Goal: Task Accomplishment & Management: Manage account settings

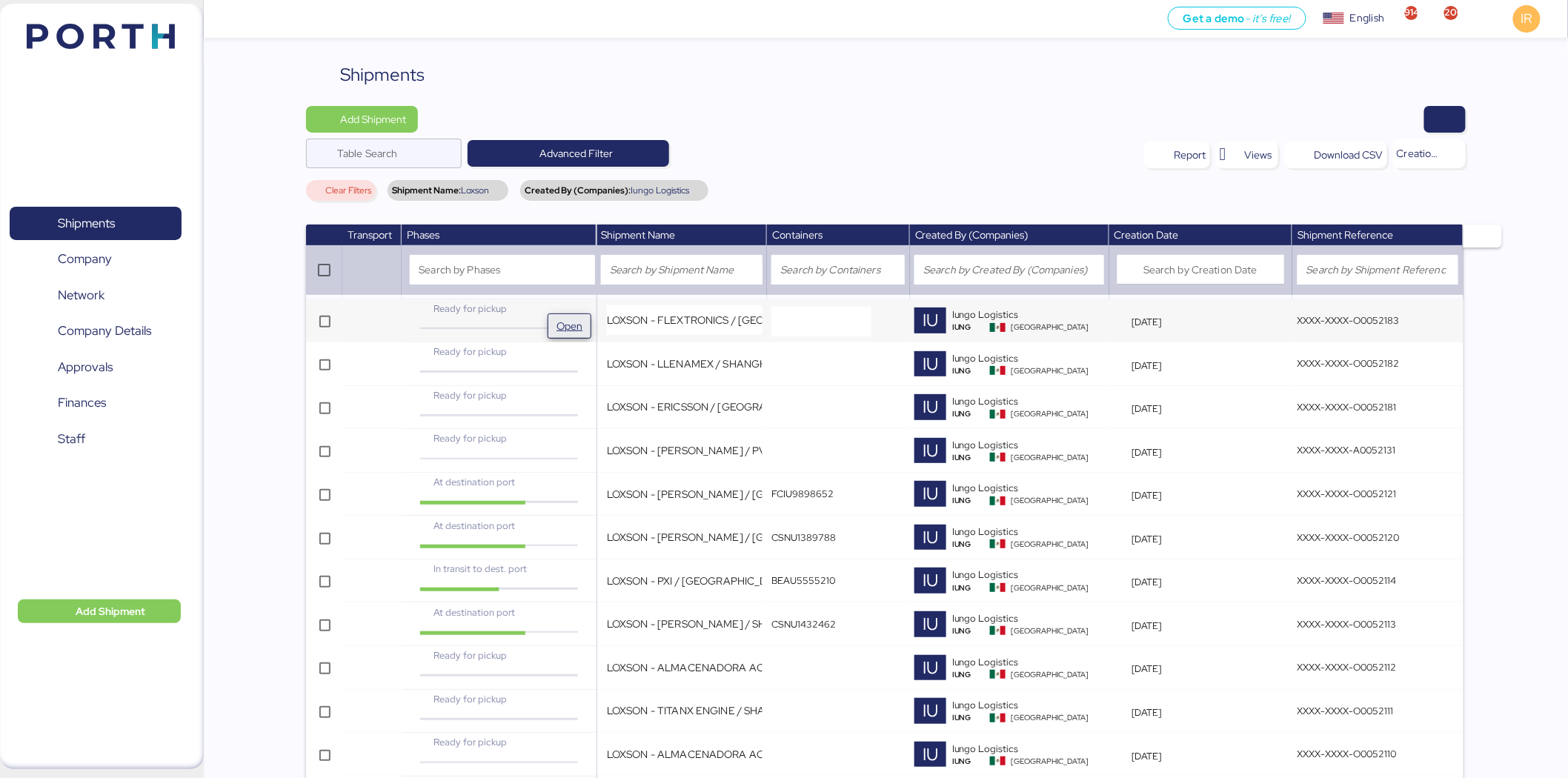
click at [560, 315] on span "Open" at bounding box center [569, 326] width 32 height 24
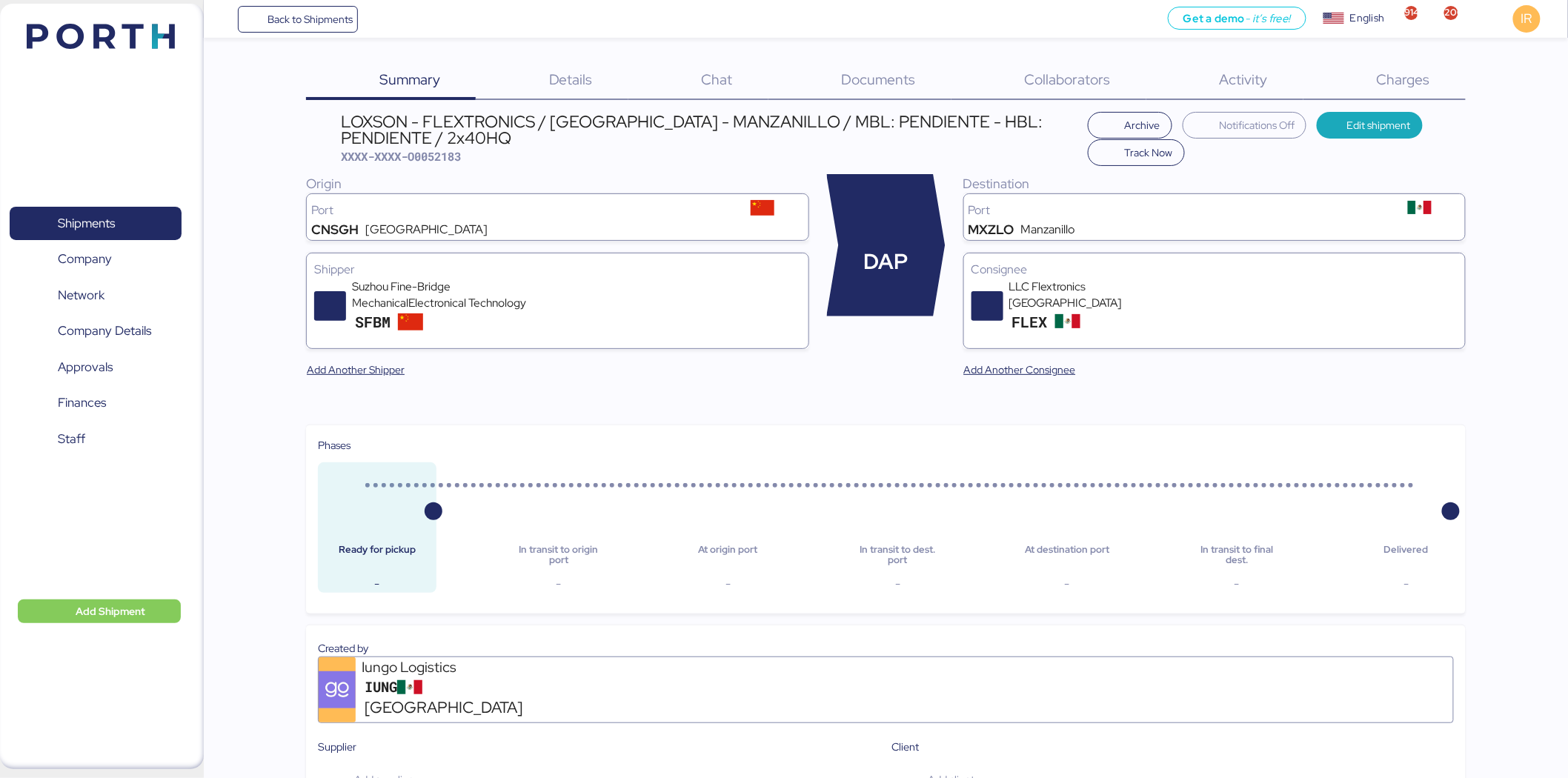
click at [1341, 85] on div "Charges 0" at bounding box center [1383, 81] width 162 height 39
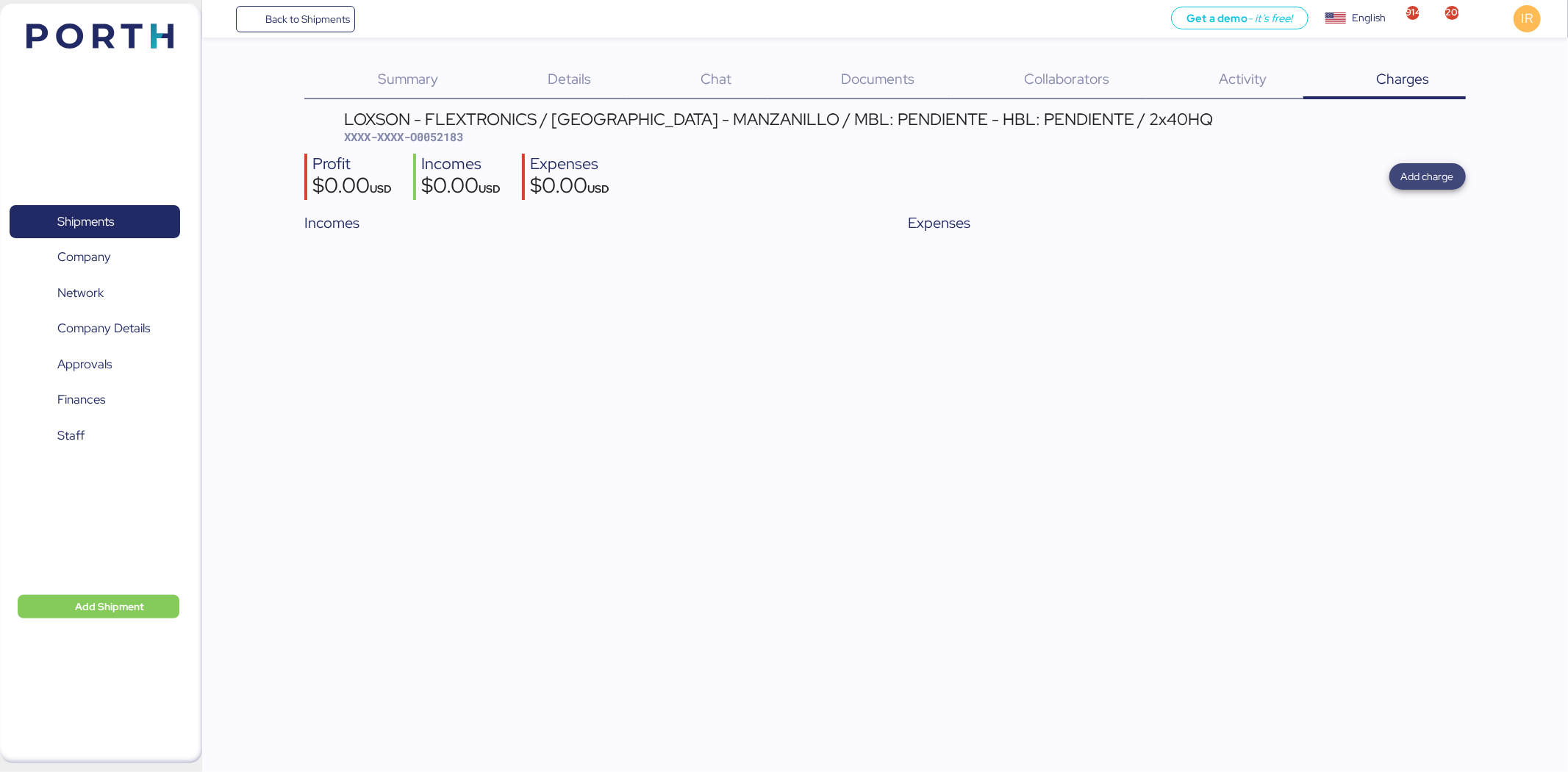
click at [1450, 176] on span "Add charge" at bounding box center [1427, 176] width 53 height 18
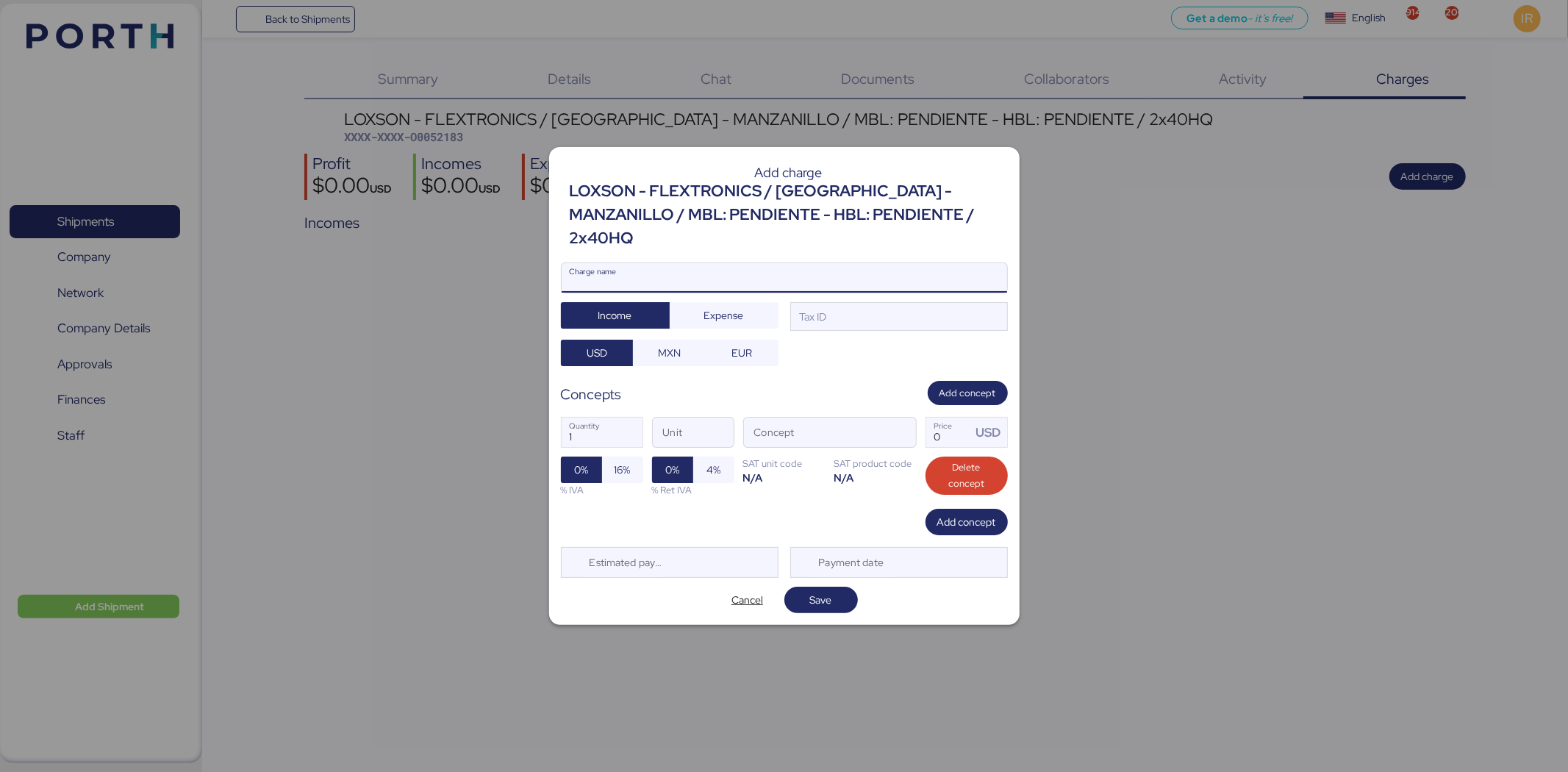
click at [789, 271] on input "Charge name" at bounding box center [784, 278] width 445 height 30
type input "loxson"
click at [900, 434] on span "button" at bounding box center [900, 437] width 31 height 31
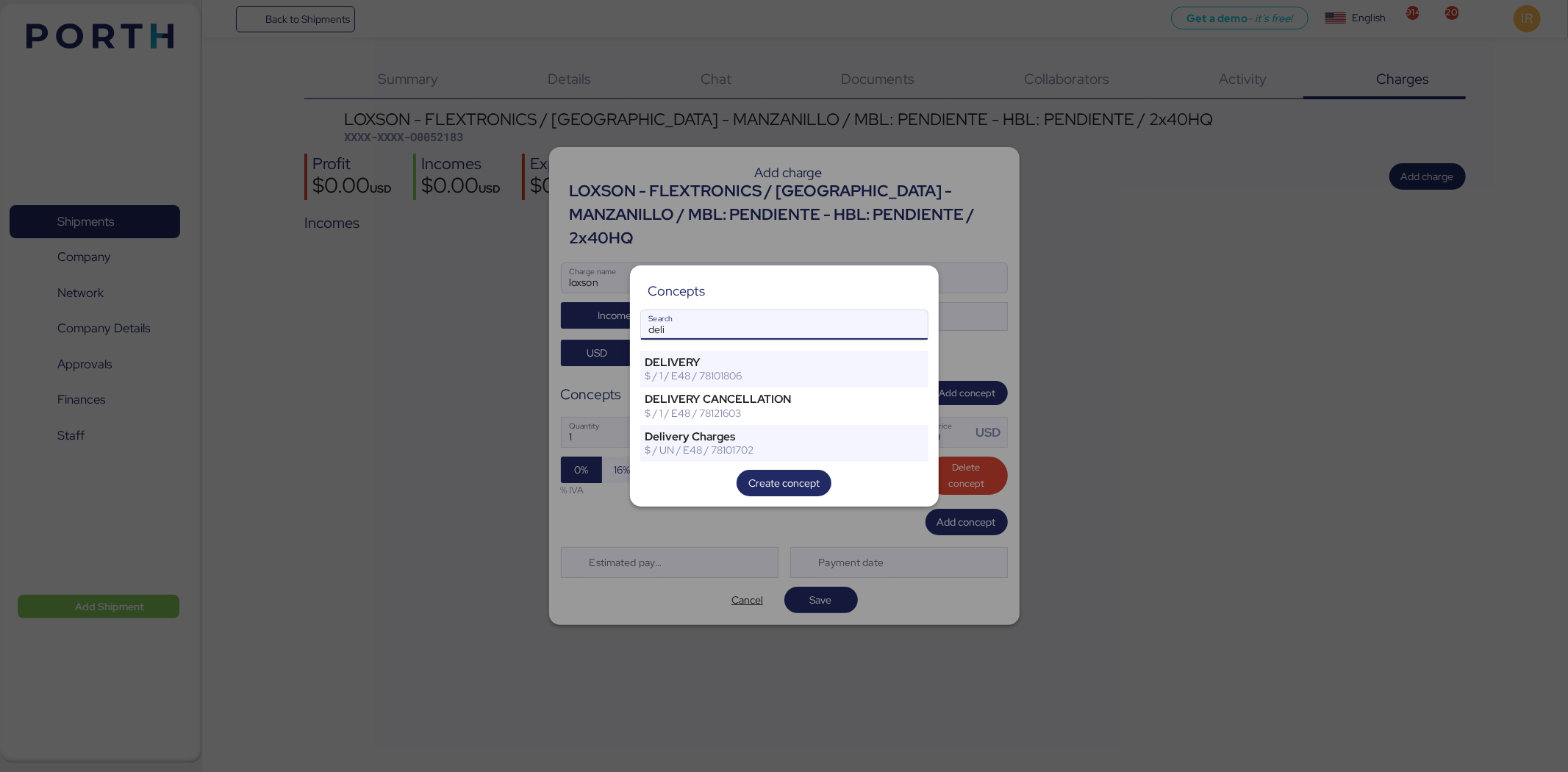
type input "deli"
click at [726, 462] on div "Concepts deli Search DELIVERY $ / 1 / E48 / 78101806 DELIVERY CANCELLATION $ / …" at bounding box center [784, 386] width 309 height 240
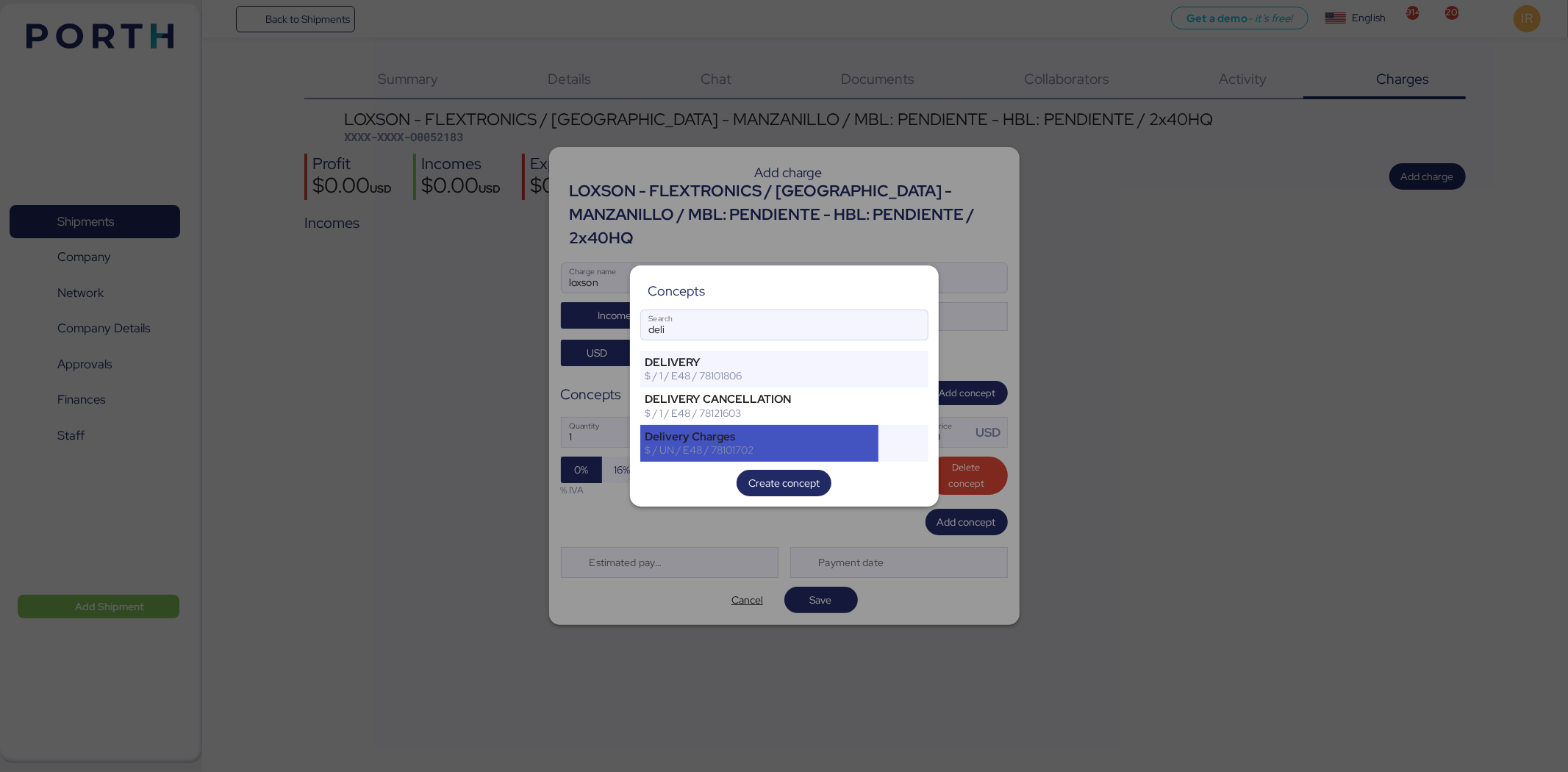
click at [718, 446] on div "$ / UN / E48 / 78101702" at bounding box center [760, 451] width 228 height 14
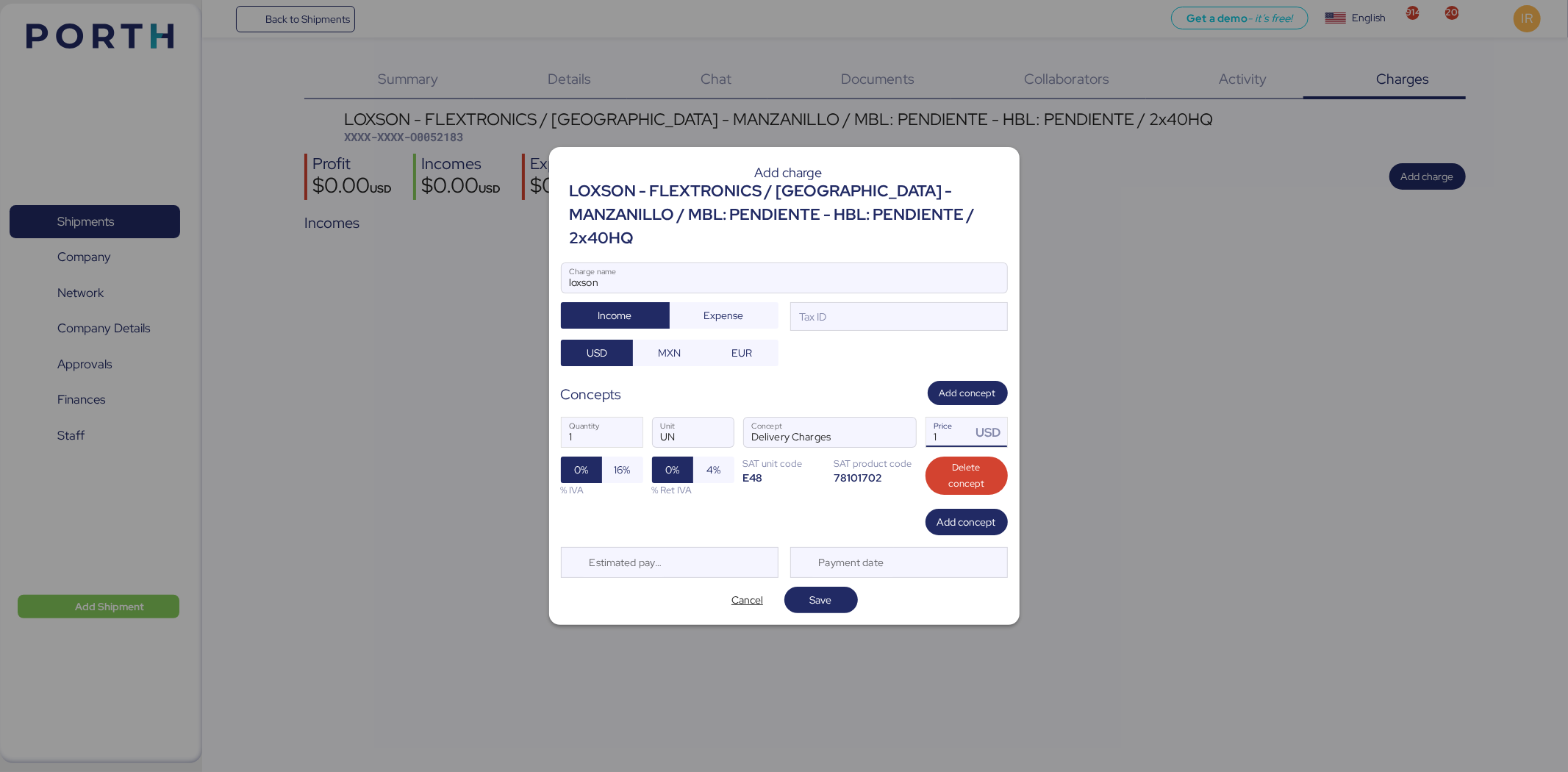
click at [939, 418] on input "1" at bounding box center [950, 432] width 46 height 30
type input "100"
drag, startPoint x: 797, startPoint y: 572, endPoint x: 841, endPoint y: 595, distance: 49.6
click at [841, 595] on div "Add charge LOXSON - FLEXTRONICS / [GEOGRAPHIC_DATA] - MANZANILLO / MBL: PENDIEN…" at bounding box center [784, 387] width 470 height 479
click at [841, 595] on span "Save" at bounding box center [821, 600] width 50 height 20
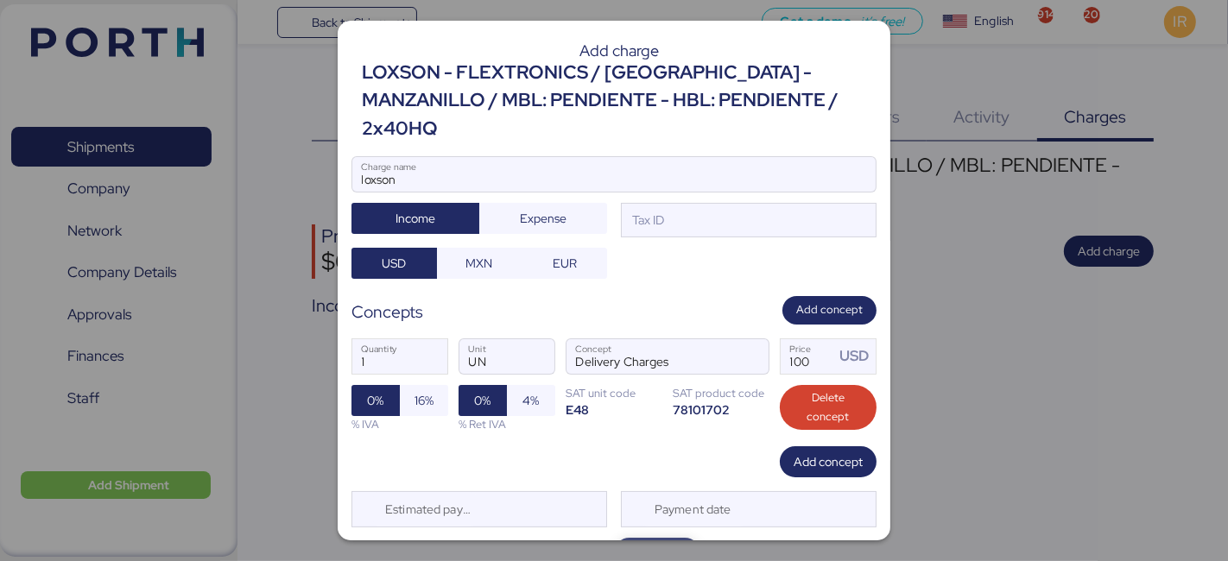
click at [646, 543] on span "Save" at bounding box center [657, 553] width 26 height 21
click at [679, 203] on div "Tax ID" at bounding box center [749, 220] width 256 height 35
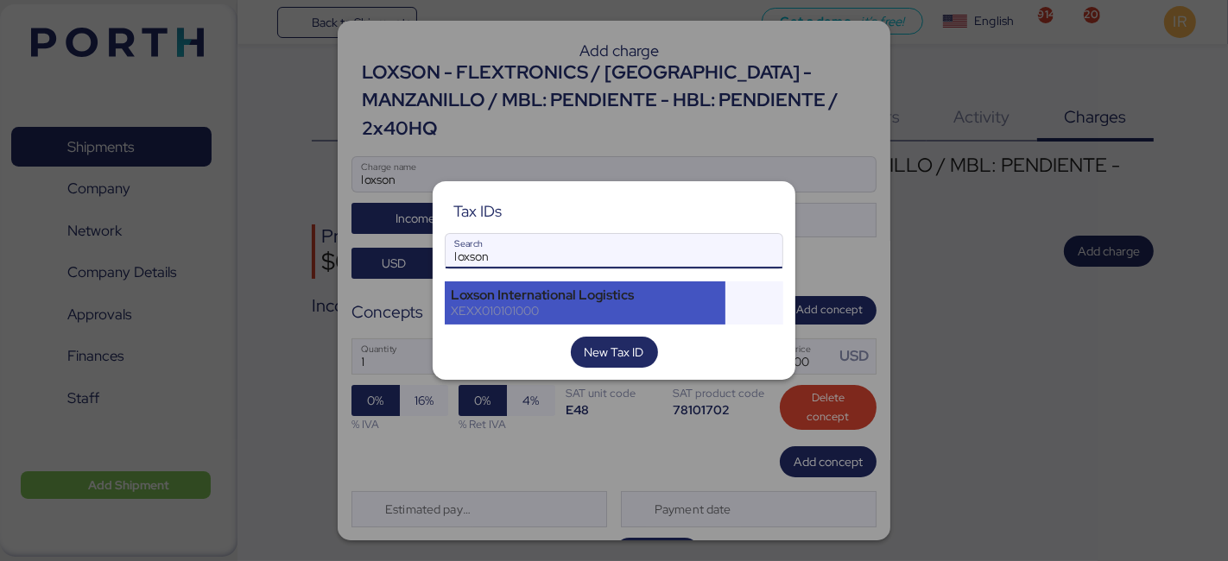
type input "loxson"
click at [540, 295] on div "Loxson International Logistics" at bounding box center [585, 295] width 268 height 16
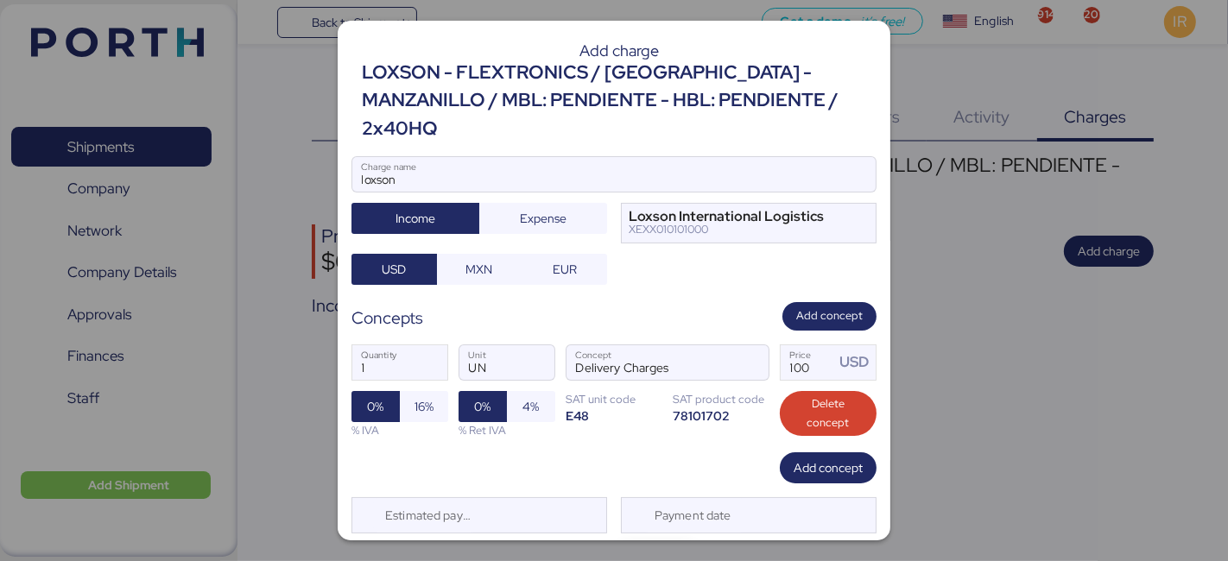
click at [644, 549] on span "Save" at bounding box center [657, 559] width 26 height 21
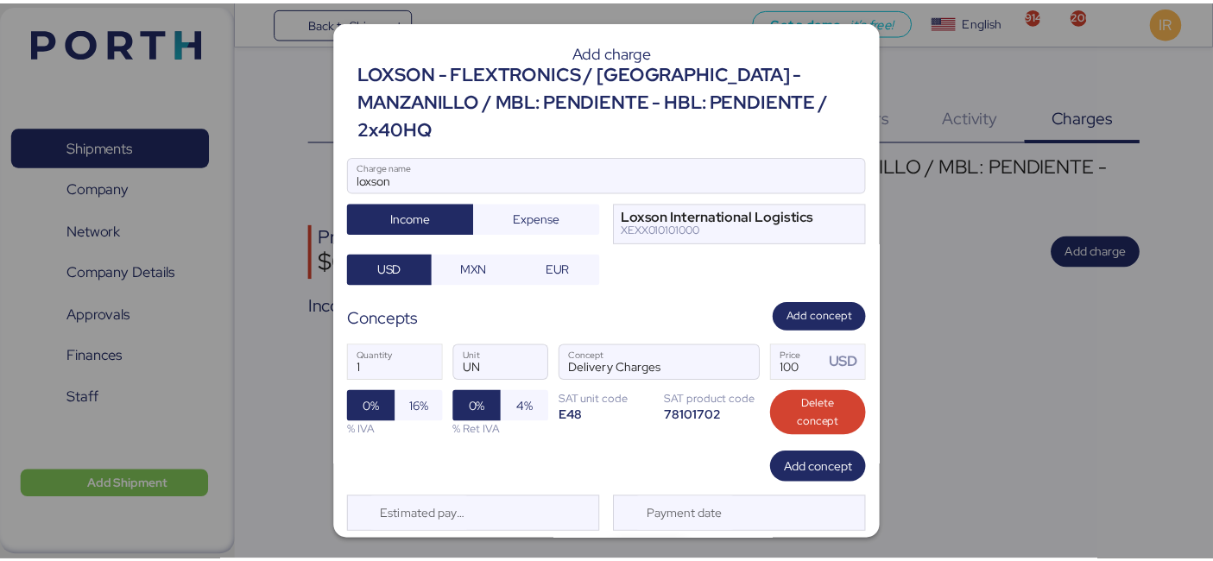
scroll to position [4, 0]
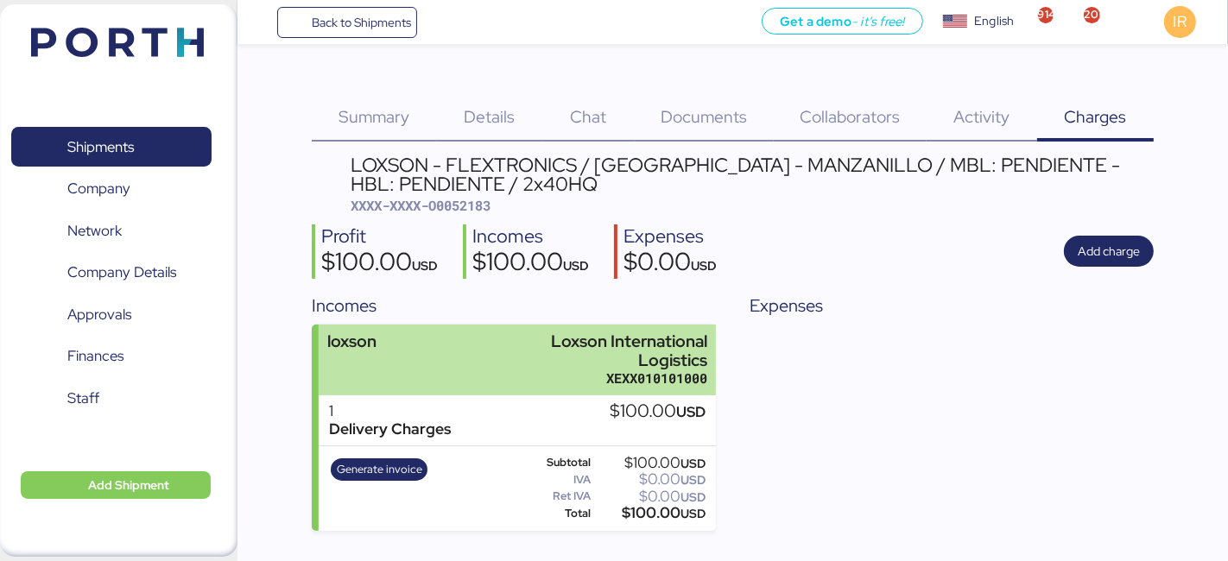
click at [584, 378] on div "XEXX010101000" at bounding box center [593, 378] width 228 height 18
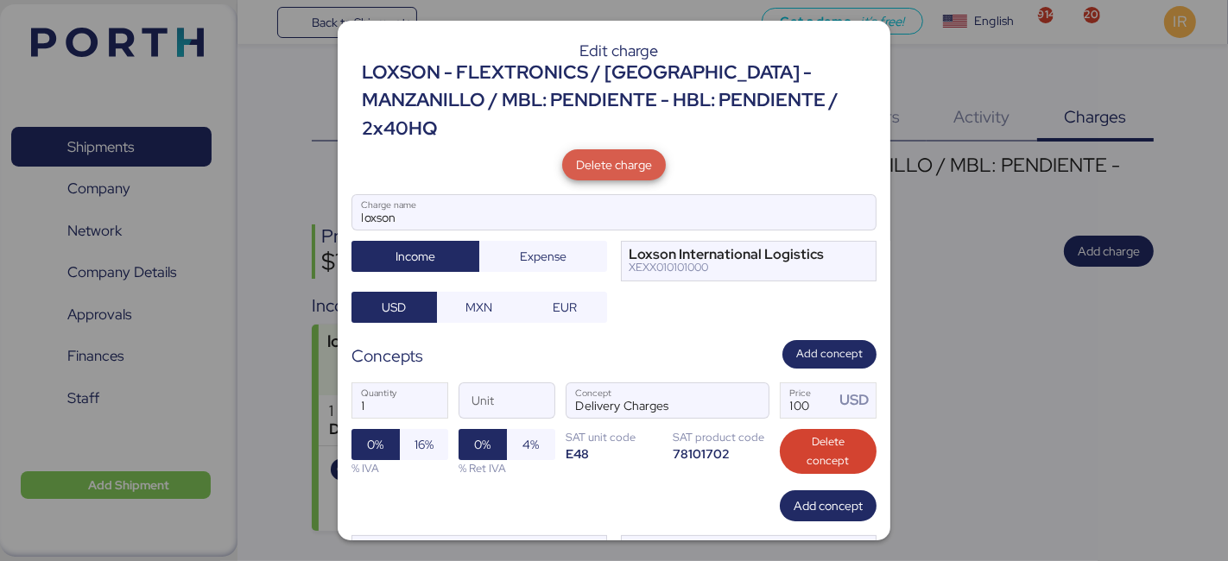
click at [604, 155] on span "Delete charge" at bounding box center [614, 165] width 76 height 21
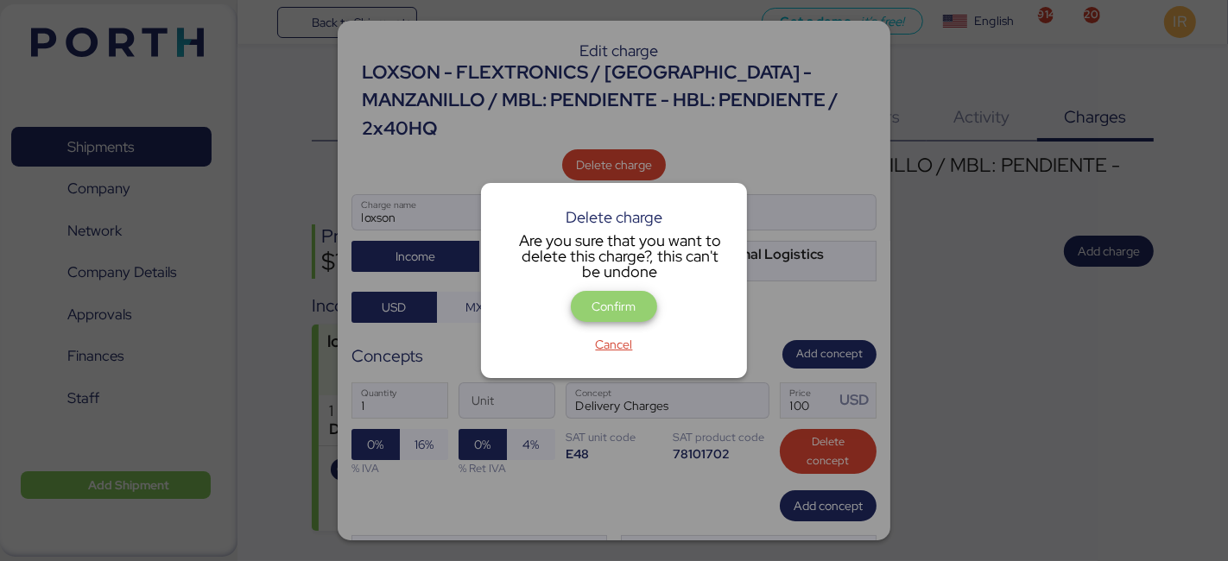
click at [587, 300] on span "Confirm" at bounding box center [613, 306] width 59 height 24
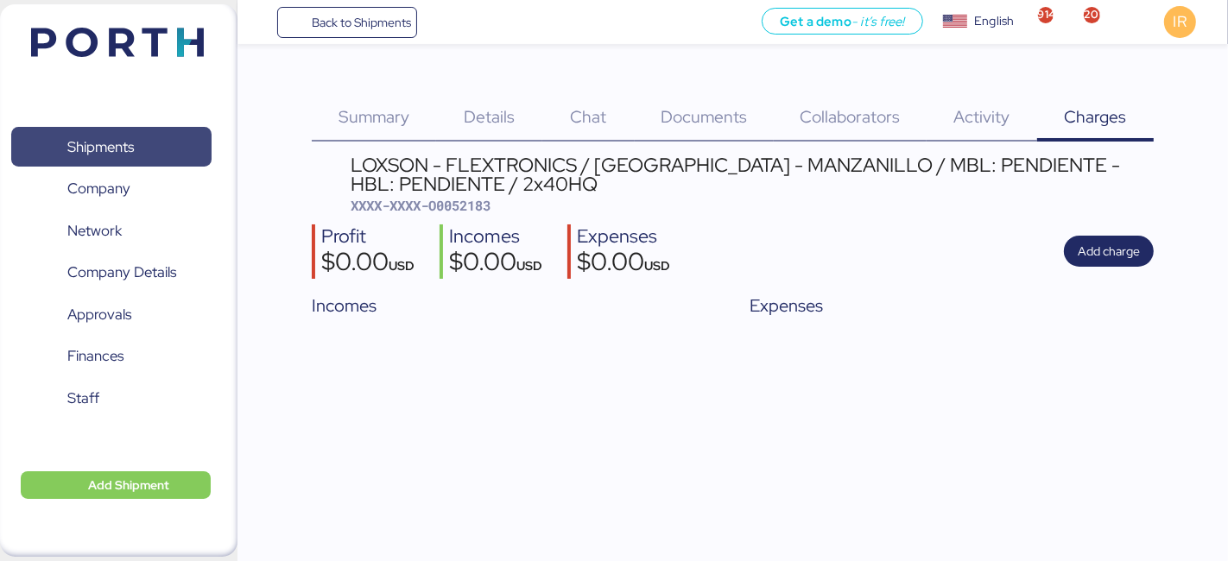
click at [176, 145] on span "Shipments" at bounding box center [111, 147] width 186 height 25
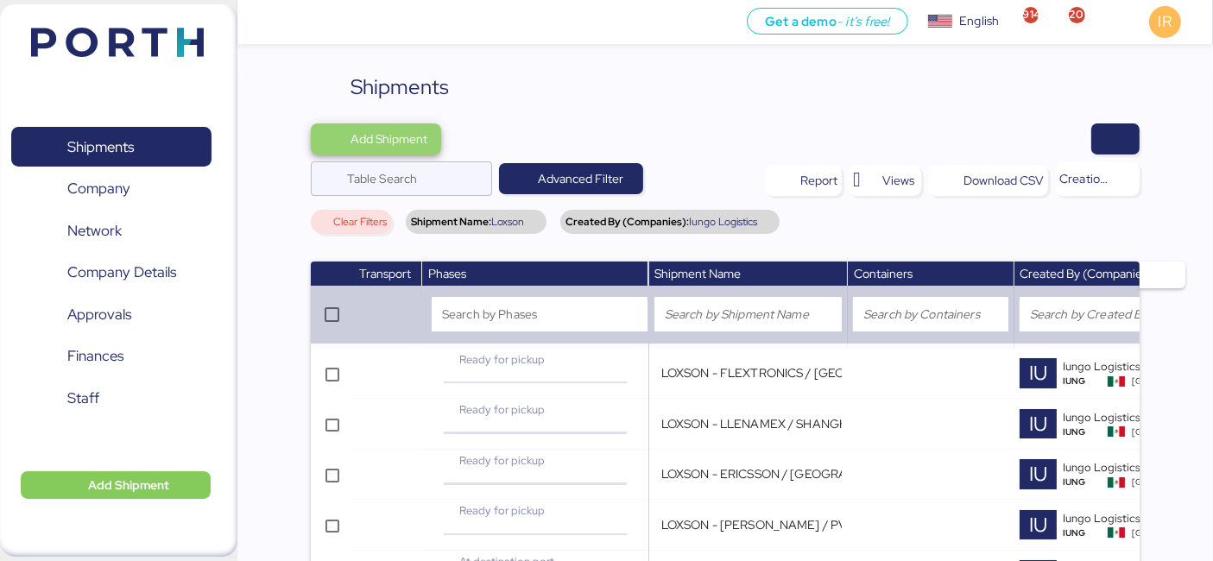
click at [348, 130] on span "Add Shipment" at bounding box center [376, 139] width 103 height 24
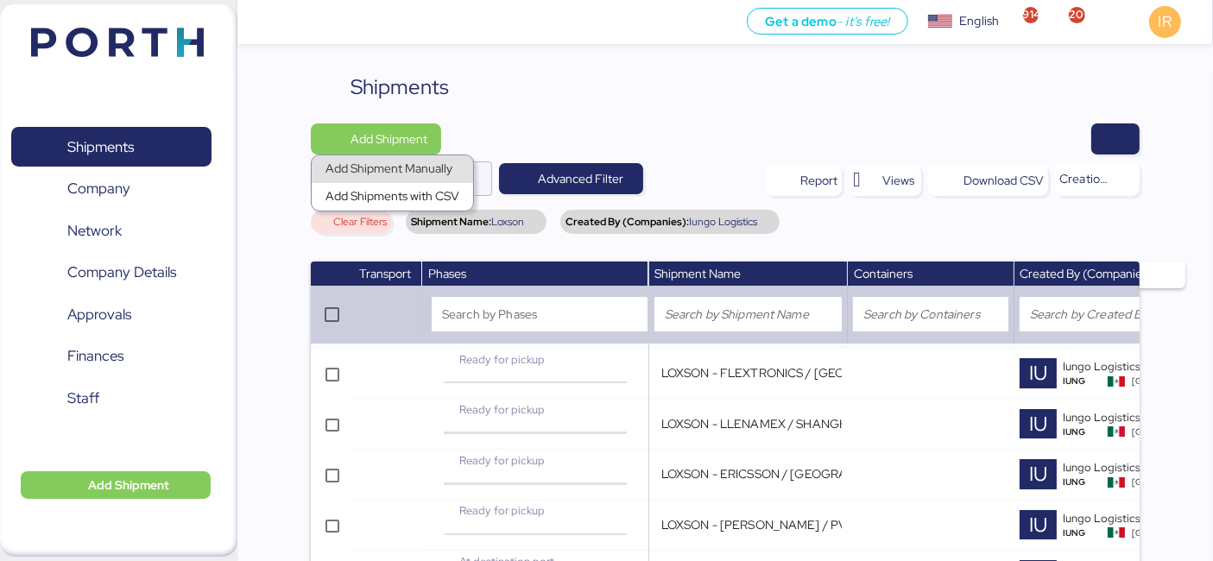
click at [404, 162] on div "Add Shipment Manually" at bounding box center [392, 169] width 134 height 24
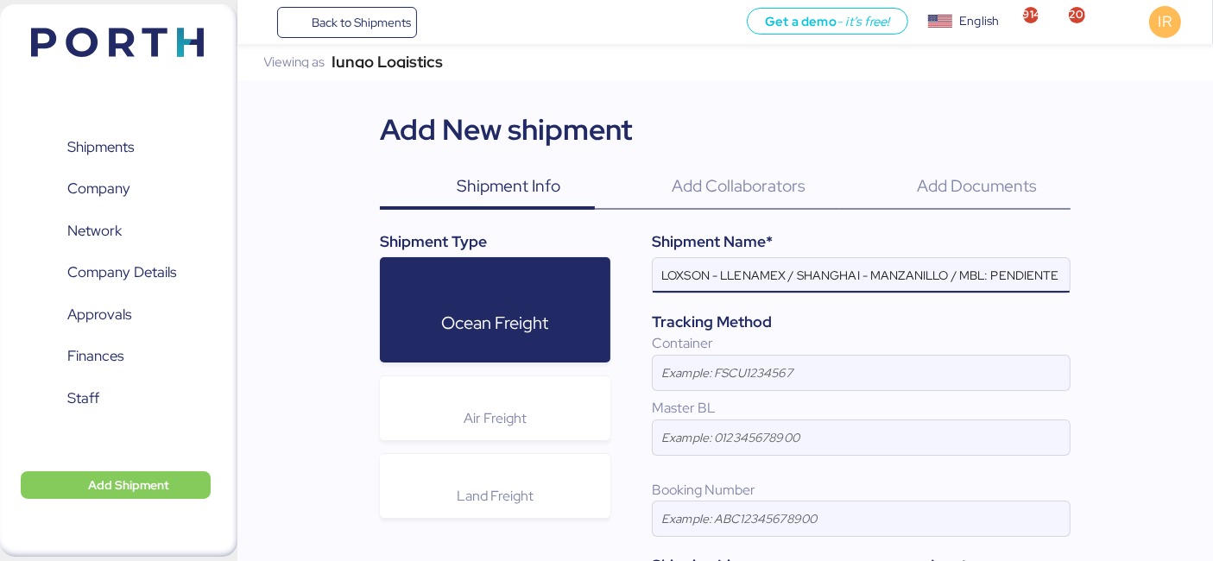
scroll to position [0, 165]
type input "LOXSON - LLENAMEX / SHANGHAI - MANZANILLO / MBL: PENDIENTE - HBL: KSSE250901419…"
click at [875, 270] on input "LOXSON - LLENAMEX / SHANGHAI - MANZANILLO / MBL: PENDIENTE - HBL: KSSE250901419…" at bounding box center [861, 275] width 417 height 35
click at [969, 276] on input "LOXSON - LLENAMEX / SHANGHAI - MANZANILLO / MBL: PENDIENTE - HBL: KSSE250901419…" at bounding box center [861, 275] width 417 height 35
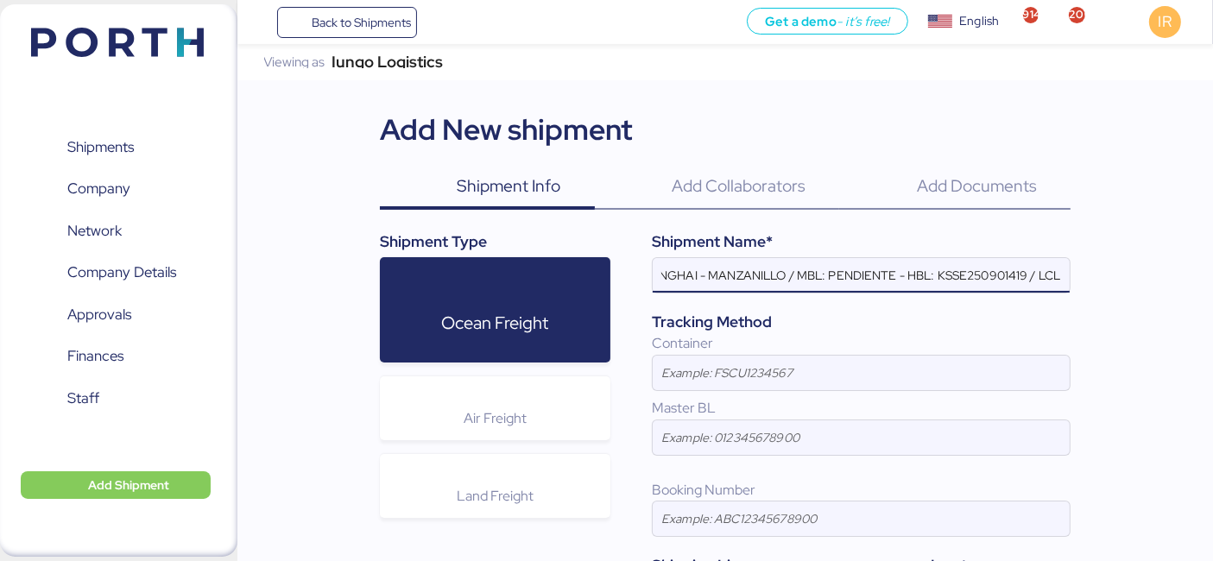
click at [969, 276] on input "LOXSON - LLENAMEX / SHANGHAI - MANZANILLO / MBL: PENDIENTE - HBL: KSSE250901419…" at bounding box center [861, 275] width 417 height 35
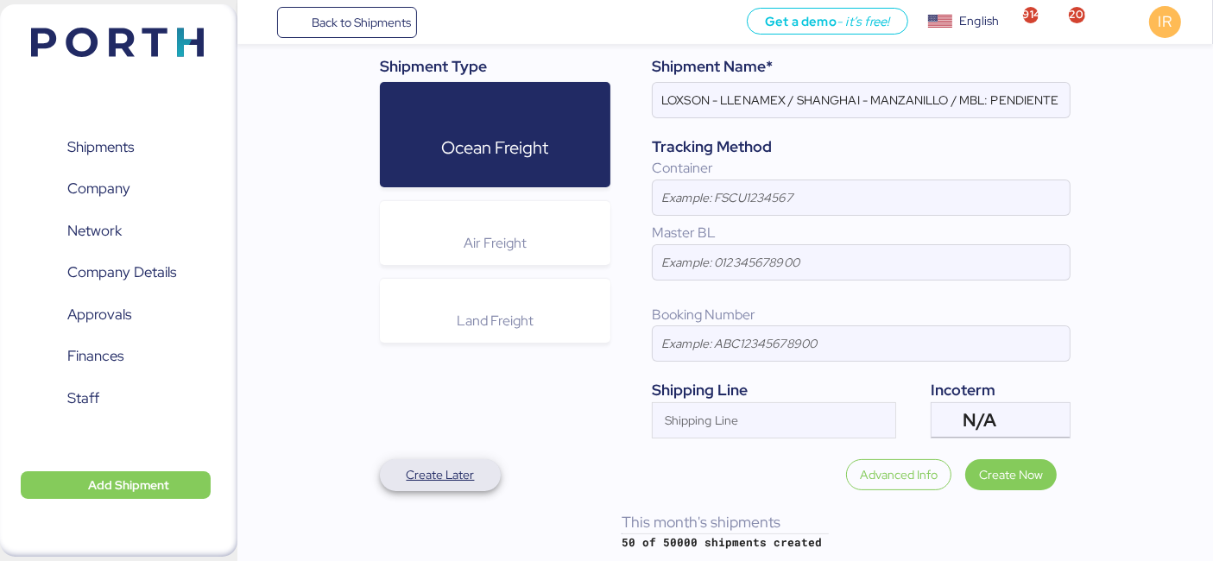
click at [449, 470] on span "Create Later" at bounding box center [441, 474] width 68 height 21
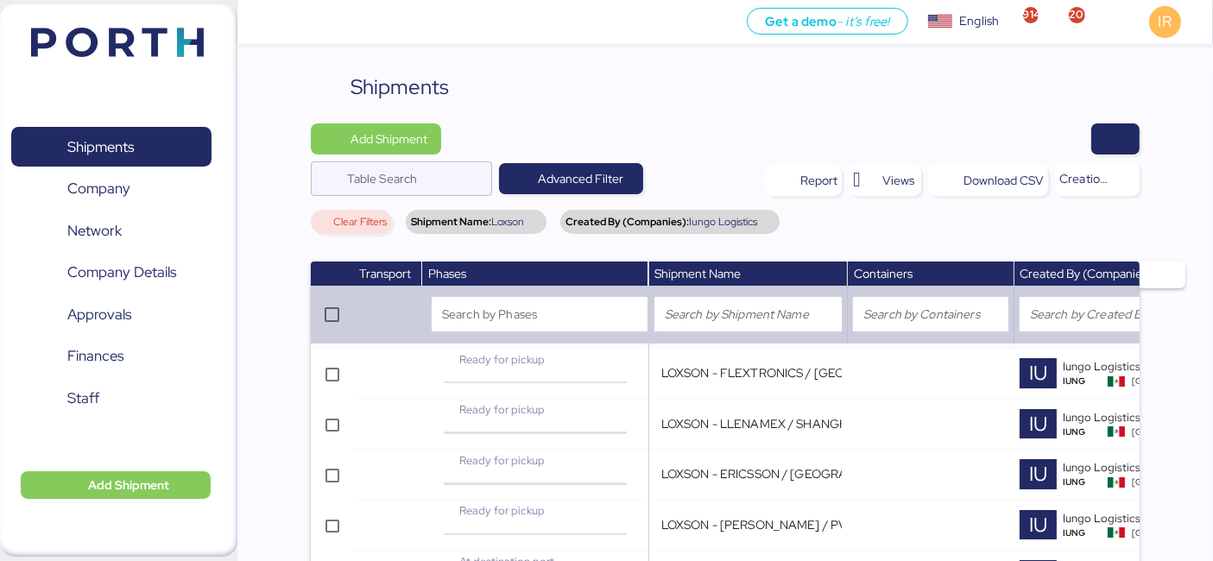
scroll to position [847, 0]
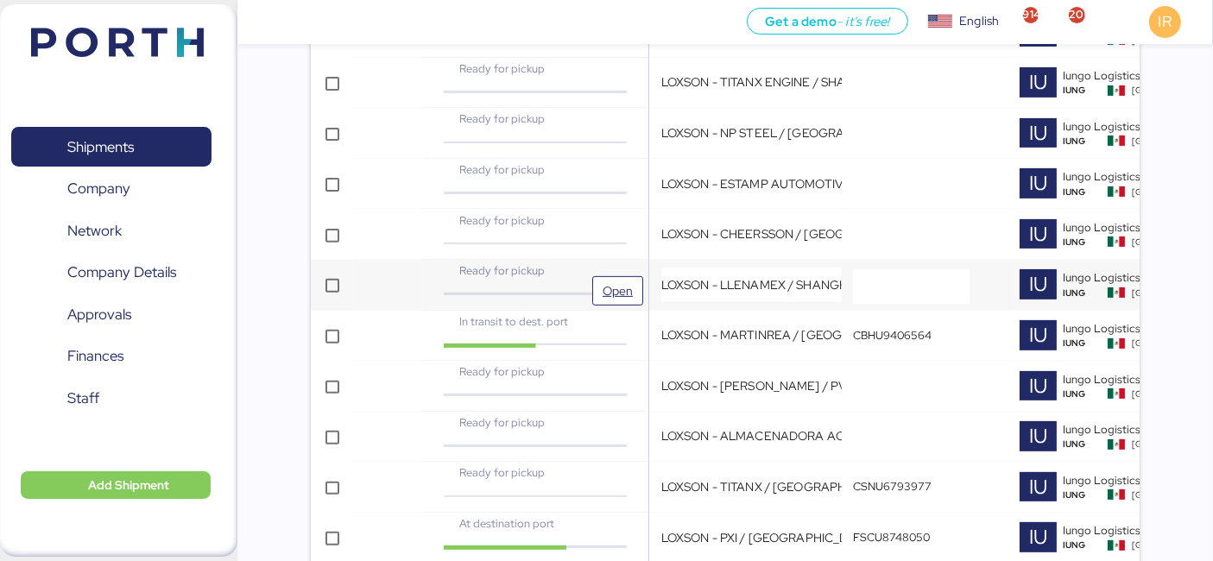
click at [632, 265] on div "Ready for pickup" at bounding box center [535, 277] width 216 height 30
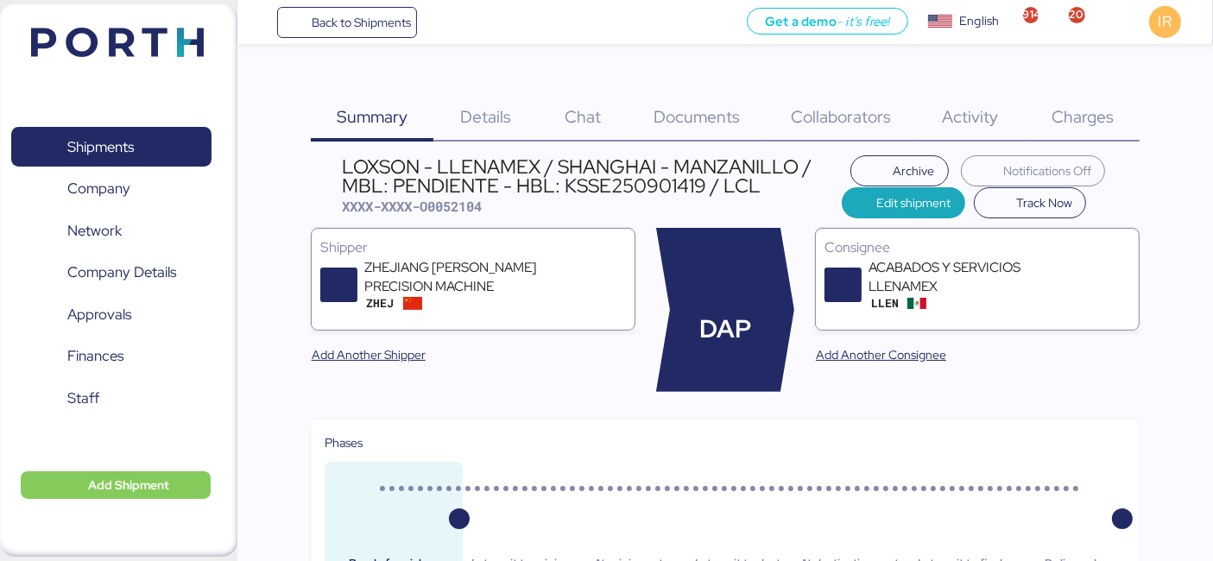
click at [520, 177] on div "LOXSON - LLENAMEX / SHANGHAI - MANZANILLO / MBL: PENDIENTE - HBL: KSSE250901419…" at bounding box center [592, 176] width 500 height 39
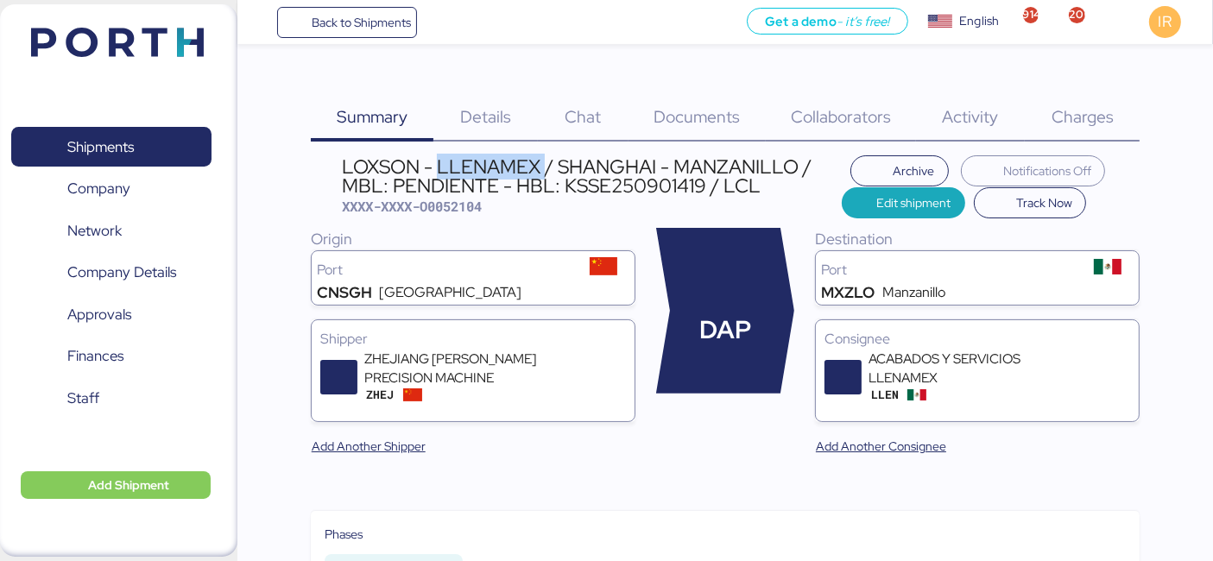
click at [520, 177] on div "LOXSON - LLENAMEX / SHANGHAI - MANZANILLO / MBL: PENDIENTE - HBL: KSSE250901419…" at bounding box center [592, 176] width 500 height 39
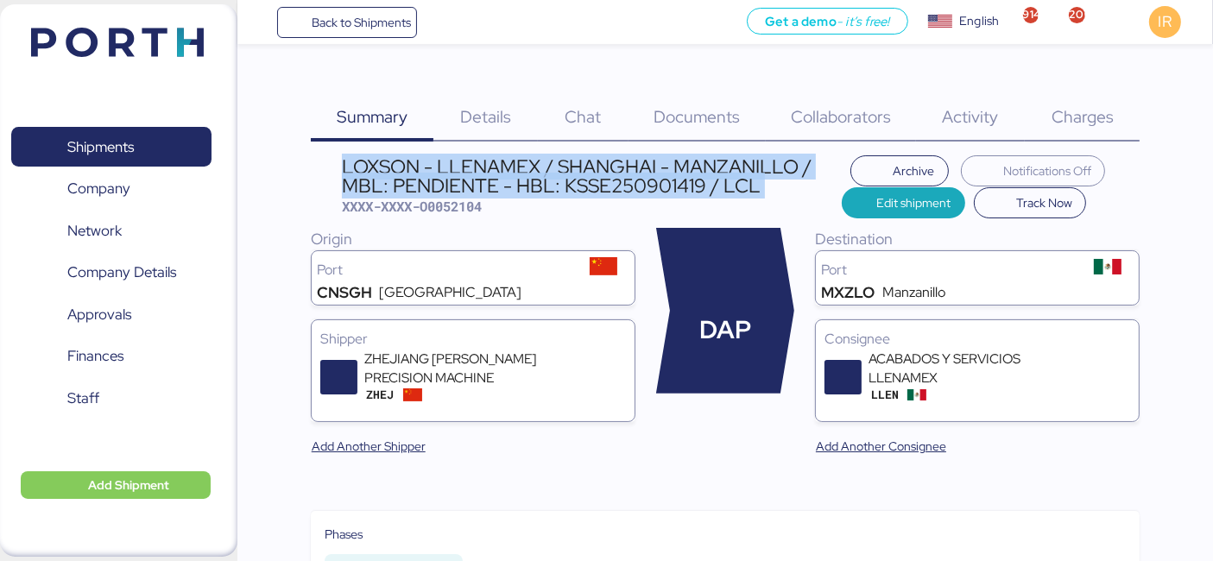
click at [520, 177] on div "LOXSON - LLENAMEX / SHANGHAI - MANZANILLO / MBL: PENDIENTE - HBL: KSSE250901419…" at bounding box center [592, 176] width 500 height 39
copy div "LOXSON - LLENAMEX / SHANGHAI - MANZANILLO / MBL: PENDIENTE - HBL: KSSE250901419…"
click at [552, 167] on div "LOXSON - LLENAMEX / SHANGHAI - MANZANILLO / MBL: PENDIENTE - HBL: KSSE250901419…" at bounding box center [592, 176] width 500 height 39
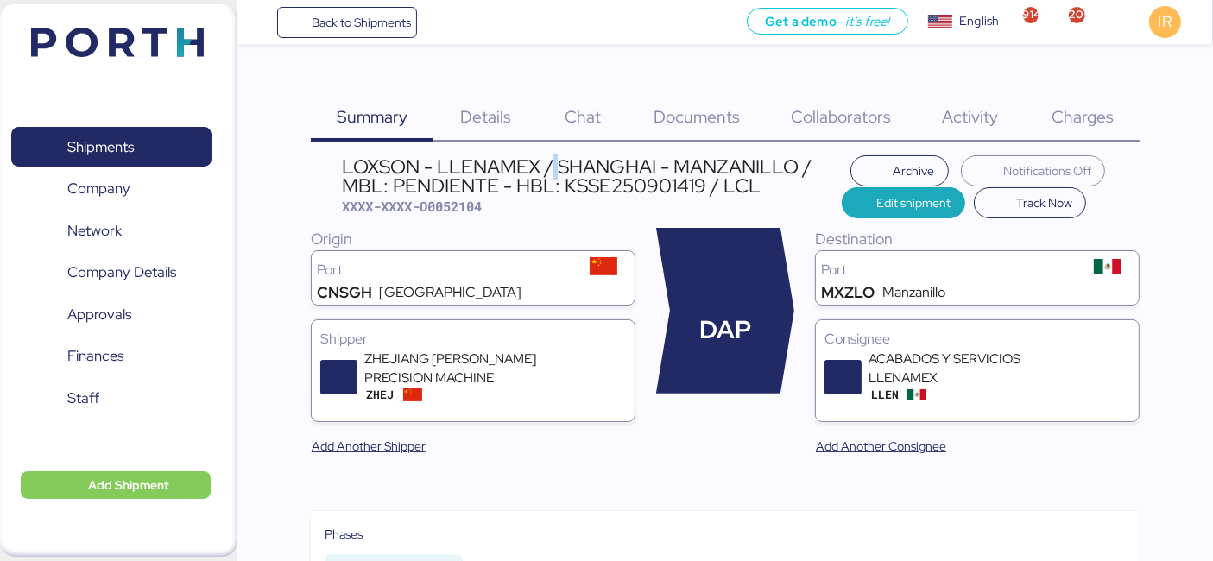
click at [552, 167] on div "LOXSON - LLENAMEX / SHANGHAI - MANZANILLO / MBL: PENDIENTE - HBL: KSSE250901419…" at bounding box center [592, 176] width 500 height 39
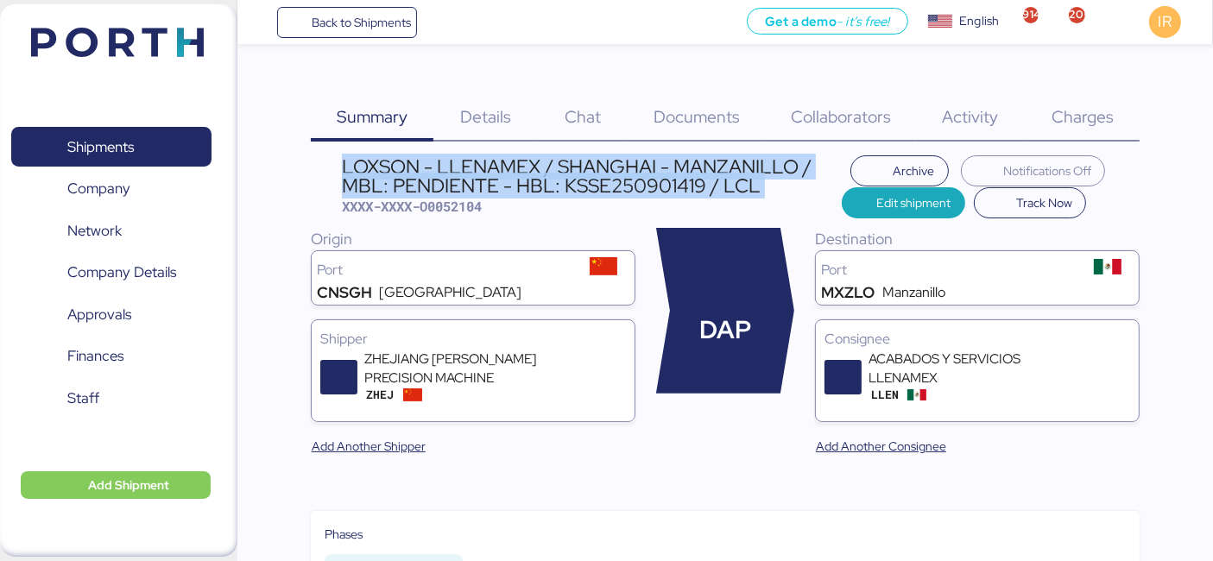
click at [552, 167] on div "LOXSON - LLENAMEX / SHANGHAI - MANZANILLO / MBL: PENDIENTE - HBL: KSSE250901419…" at bounding box center [592, 176] width 500 height 39
